Goal: Communication & Community: Connect with others

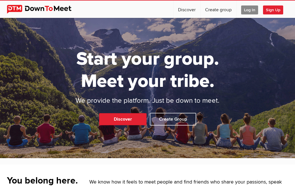
click at [275, 10] on span "Sign Up" at bounding box center [273, 9] width 20 height 9
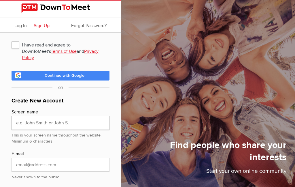
click at [46, 116] on input "text" at bounding box center [61, 123] width 98 height 14
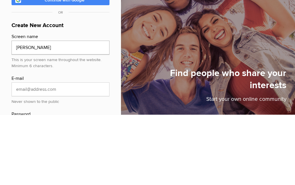
scroll to position [5, 0]
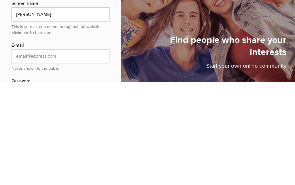
type input "[PERSON_NAME]"
click at [20, 152] on input "email" at bounding box center [61, 159] width 98 height 14
type input "[EMAIL_ADDRESS][DOMAIN_NAME]"
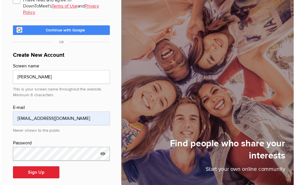
scroll to position [47, 0]
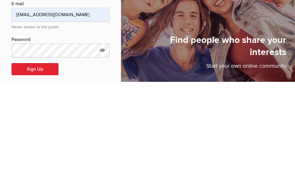
click at [106, 147] on icon at bounding box center [102, 153] width 9 height 13
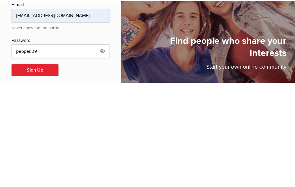
scroll to position [45, 0]
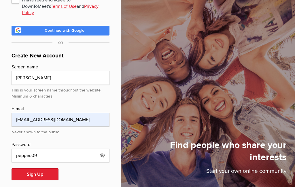
click at [31, 168] on button "Sign Up" at bounding box center [35, 174] width 47 height 12
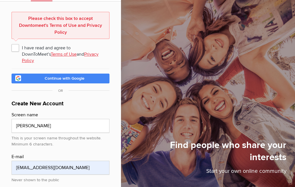
scroll to position [29, 0]
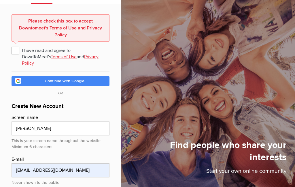
click at [16, 49] on span "I have read and agree to DownToMeet's Terms of Use and Privacy Policy" at bounding box center [61, 50] width 98 height 10
click at [12, 45] on input "I have read and agree to DownToMeet's Terms of Use and Privacy Policy" at bounding box center [11, 45] width 0 height 0
checkbox input "true"
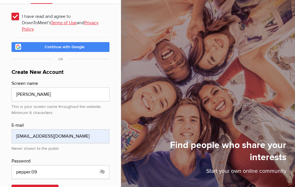
scroll to position [45, 0]
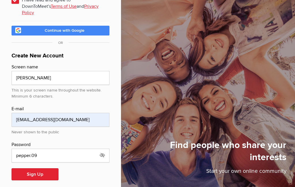
click at [42, 168] on button "Sign Up" at bounding box center [35, 174] width 47 height 12
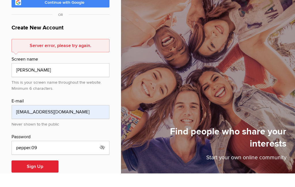
scroll to position [65, 0]
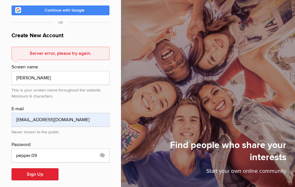
click at [25, 169] on button "Sign Up" at bounding box center [35, 174] width 47 height 12
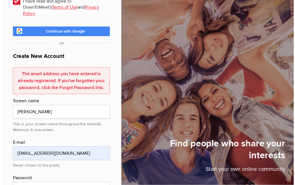
scroll to position [0, 0]
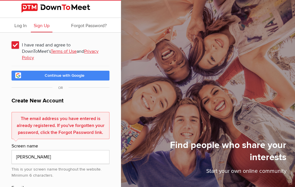
click at [21, 26] on span "Log In" at bounding box center [20, 26] width 12 height 6
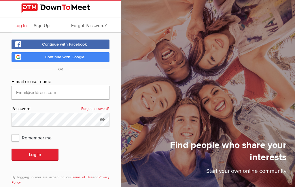
click at [23, 90] on input "text" at bounding box center [61, 93] width 98 height 14
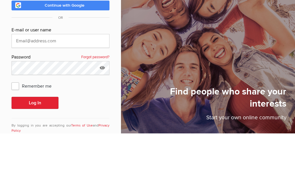
type input "[EMAIL_ADDRESS][DOMAIN_NAME]"
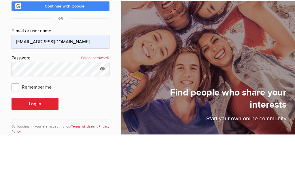
scroll to position [12, 0]
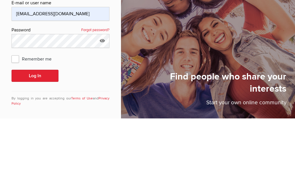
click at [16, 120] on span "Remember me" at bounding box center [35, 125] width 46 height 10
click at [12, 120] on input "Remember me" at bounding box center [11, 120] width 0 height 0
checkbox input "true"
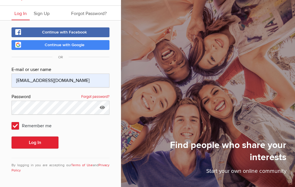
click at [29, 141] on button "Log In" at bounding box center [35, 142] width 47 height 12
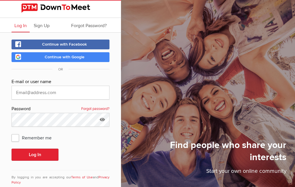
scroll to position [12, 0]
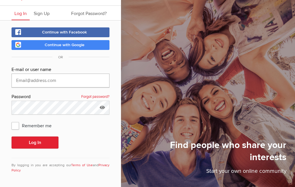
click at [41, 81] on input "text" at bounding box center [61, 80] width 98 height 14
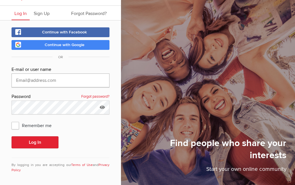
type input "[EMAIL_ADDRESS][DOMAIN_NAME]"
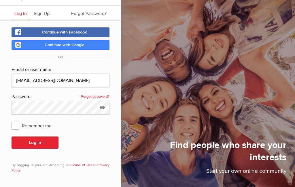
click at [16, 126] on span "Remember me" at bounding box center [35, 125] width 46 height 10
click at [12, 120] on input "Remember me" at bounding box center [11, 120] width 0 height 0
checkbox input "true"
click at [44, 145] on button "Log In" at bounding box center [35, 142] width 47 height 12
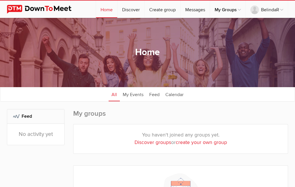
click at [145, 145] on link "Discover groups" at bounding box center [153, 142] width 37 height 6
select select "null"
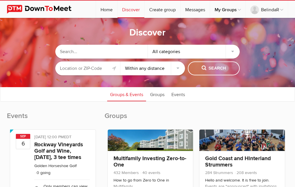
click at [77, 51] on input "text" at bounding box center [101, 52] width 92 height 14
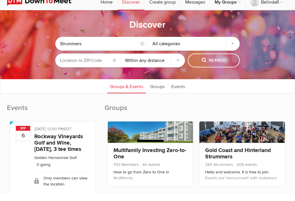
type input "Strummers"
click at [94, 61] on input "text" at bounding box center [87, 68] width 65 height 14
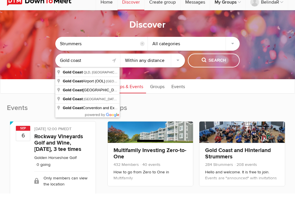
type input "[GEOGRAPHIC_DATA], [GEOGRAPHIC_DATA]"
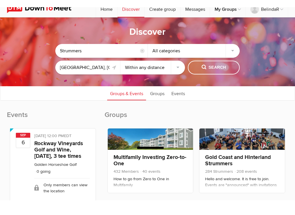
scroll to position [8, 0]
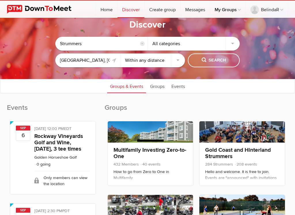
click at [221, 63] on span "Search" at bounding box center [214, 60] width 24 height 6
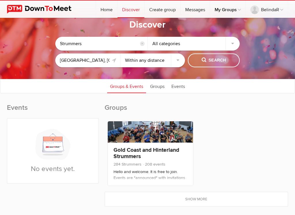
click at [152, 138] on link at bounding box center [151, 132] width 86 height 21
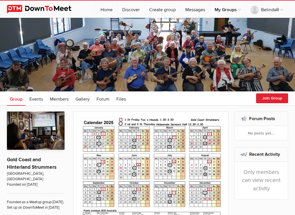
click at [271, 100] on button "Join Group" at bounding box center [272, 99] width 32 height 10
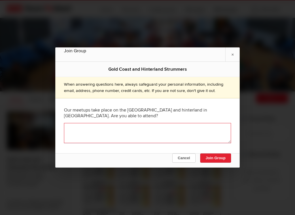
click at [136, 137] on textarea at bounding box center [147, 133] width 167 height 20
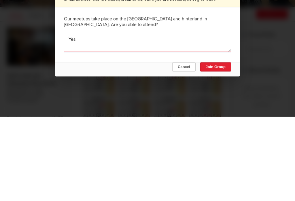
type textarea "Yes"
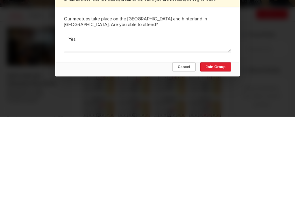
click at [218, 147] on button "Join Group" at bounding box center [215, 151] width 31 height 9
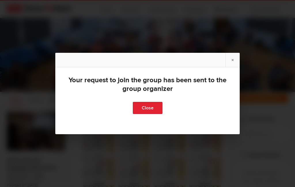
click at [147, 110] on link "Close" at bounding box center [148, 108] width 30 height 12
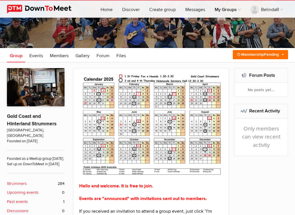
scroll to position [44, 0]
